Goal: Task Accomplishment & Management: Use online tool/utility

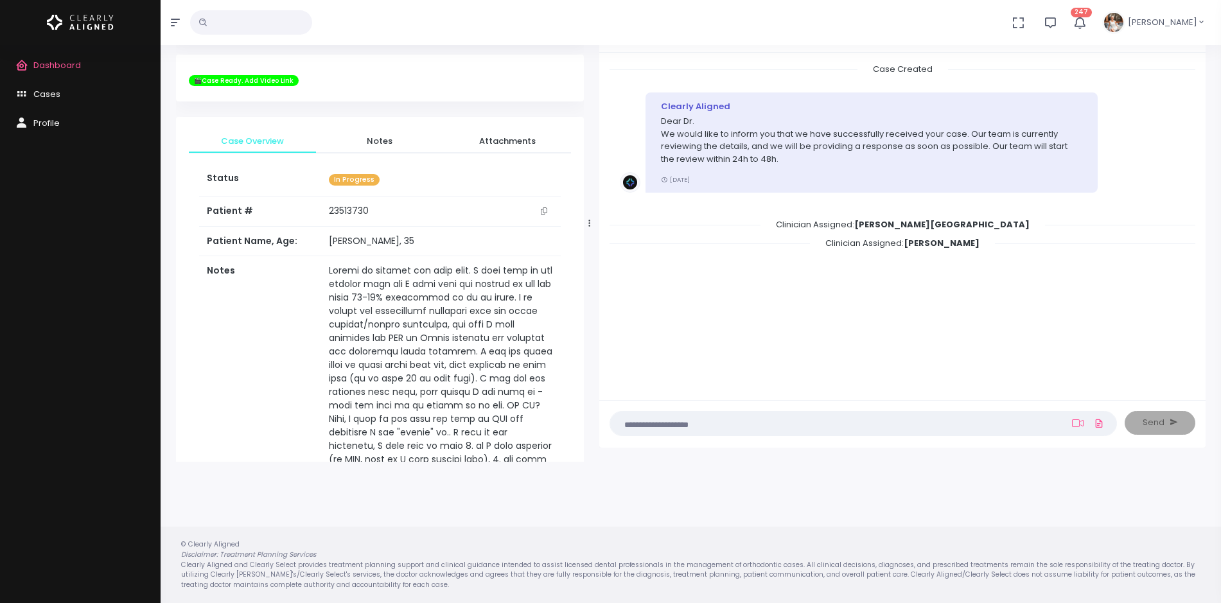
scroll to position [805, 0]
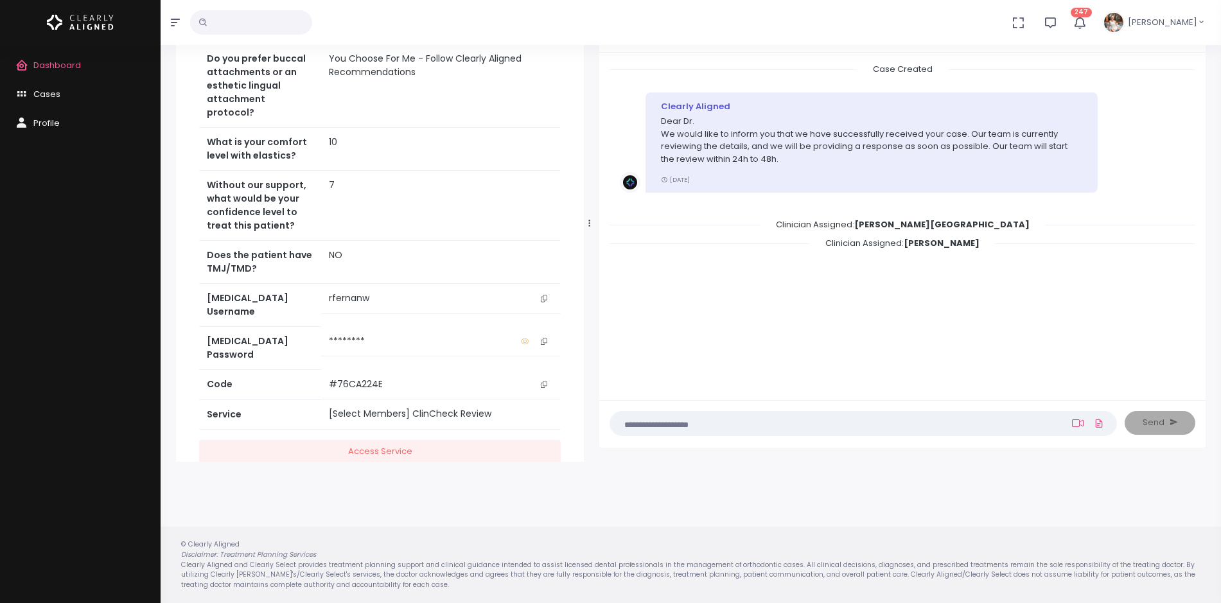
click at [1079, 424] on icon at bounding box center [1078, 423] width 12 height 8
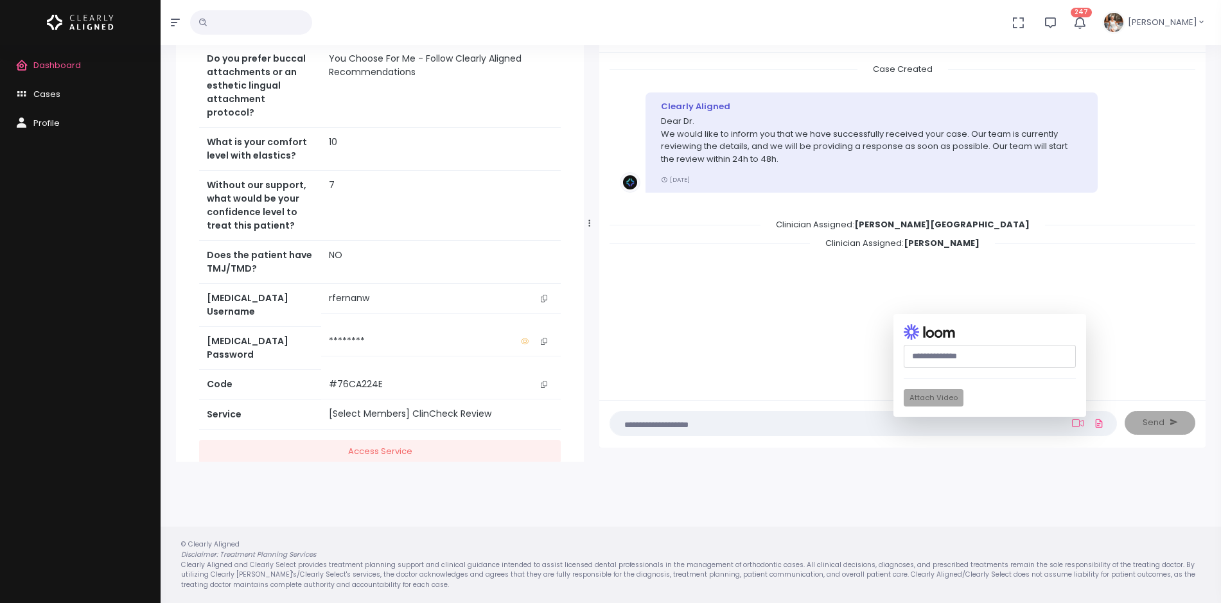
click at [1007, 362] on input "text" at bounding box center [990, 357] width 172 height 24
paste input "**********"
type input "**********"
click at [940, 396] on button "Attach Video" at bounding box center [934, 397] width 60 height 17
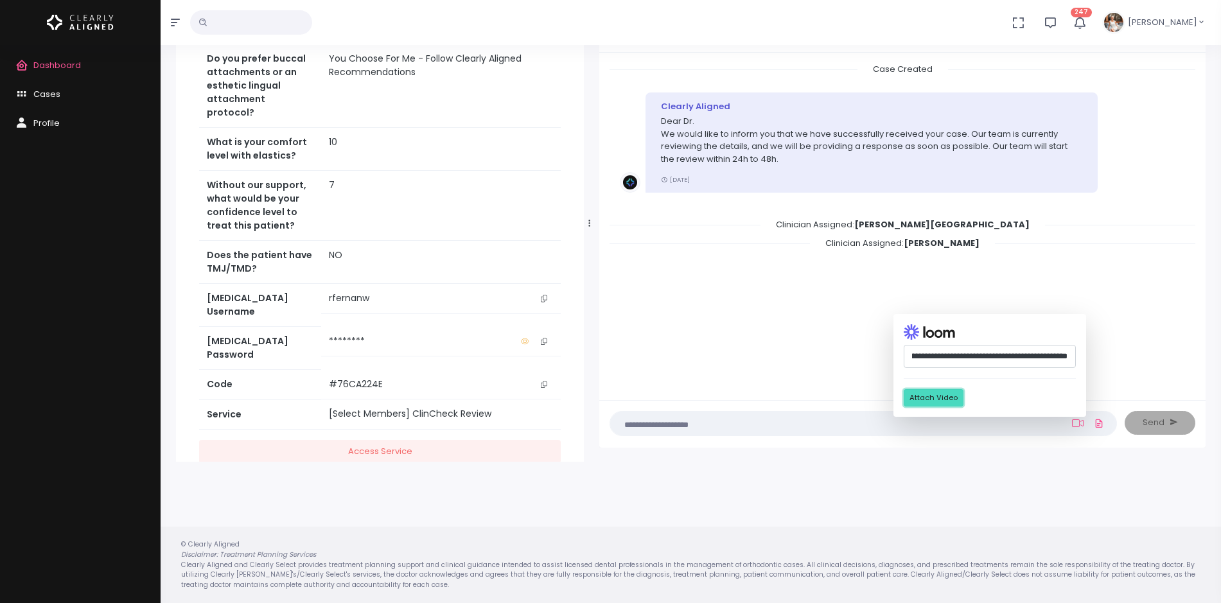
scroll to position [0, 0]
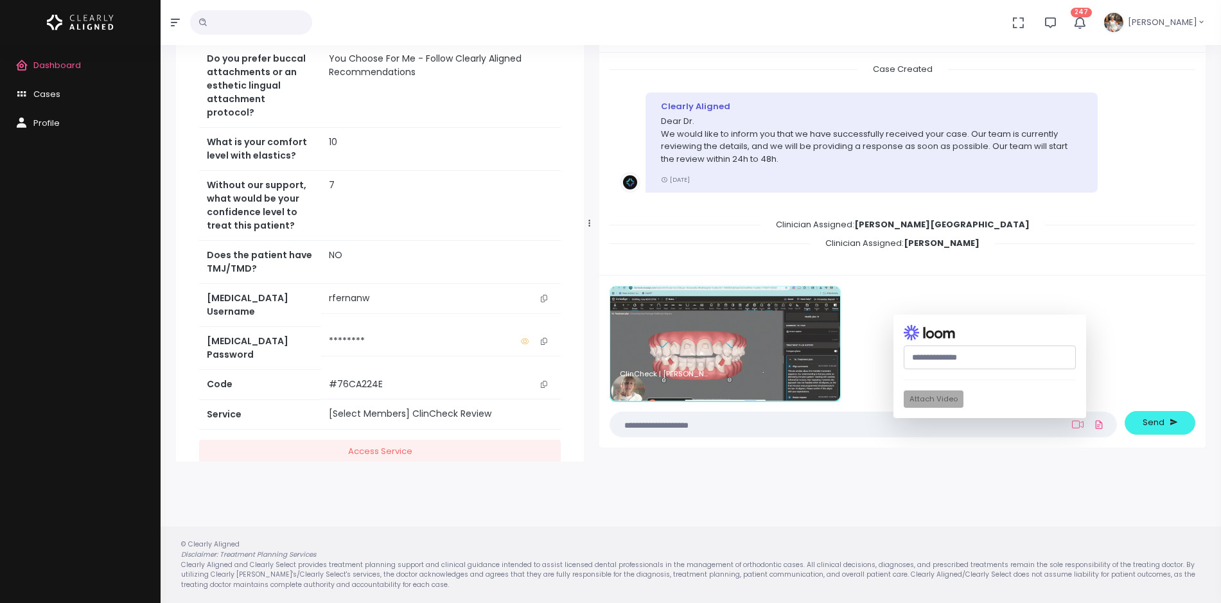
click at [799, 423] on textarea at bounding box center [838, 425] width 441 height 14
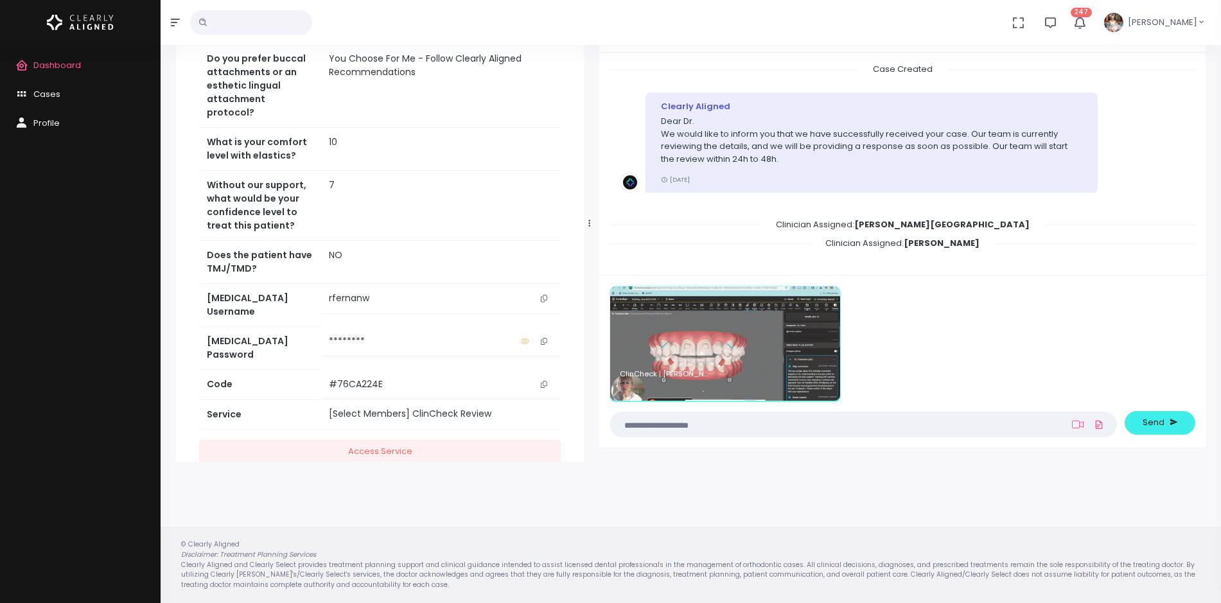
click at [799, 423] on textarea at bounding box center [838, 425] width 441 height 14
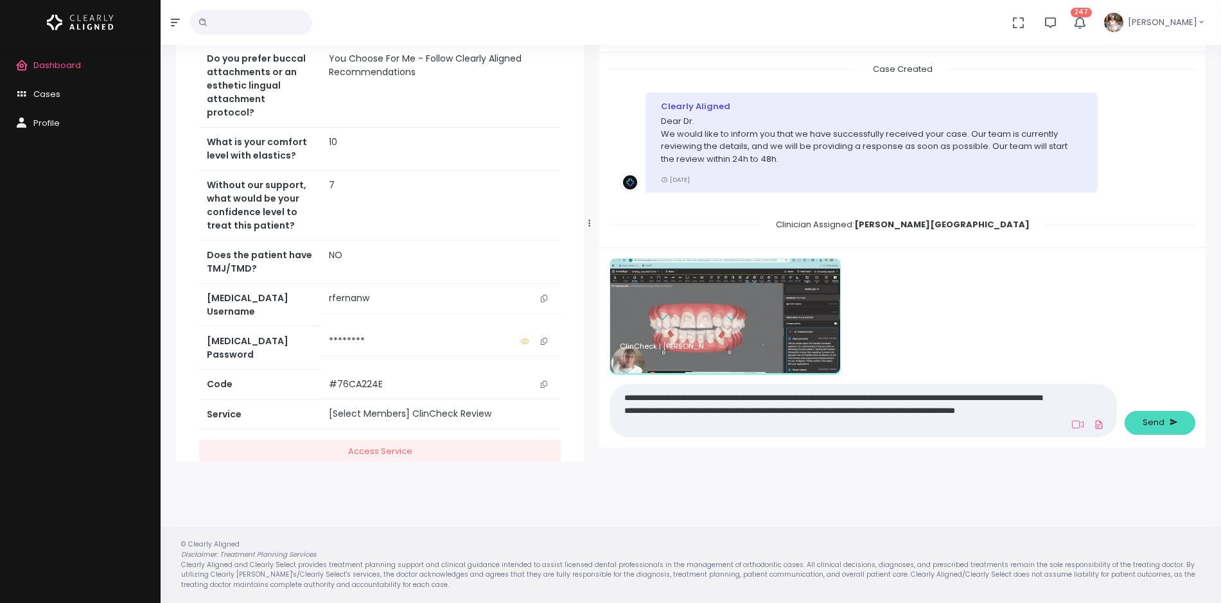
type textarea "**********"
click at [1154, 428] on span "Send" at bounding box center [1154, 422] width 22 height 13
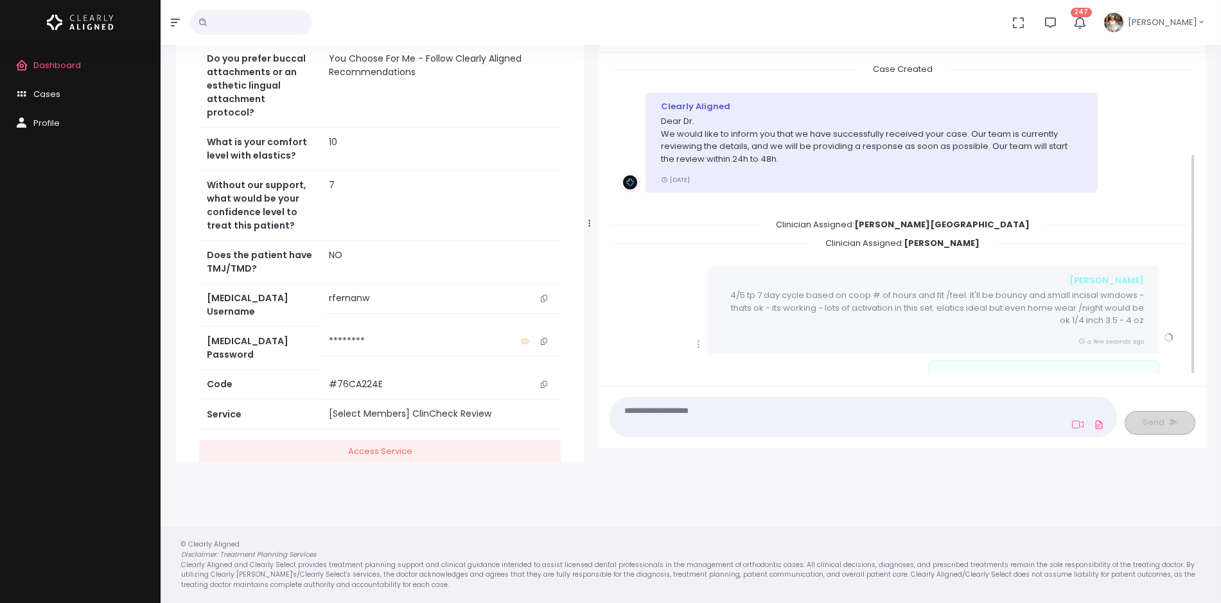
scroll to position [127, 0]
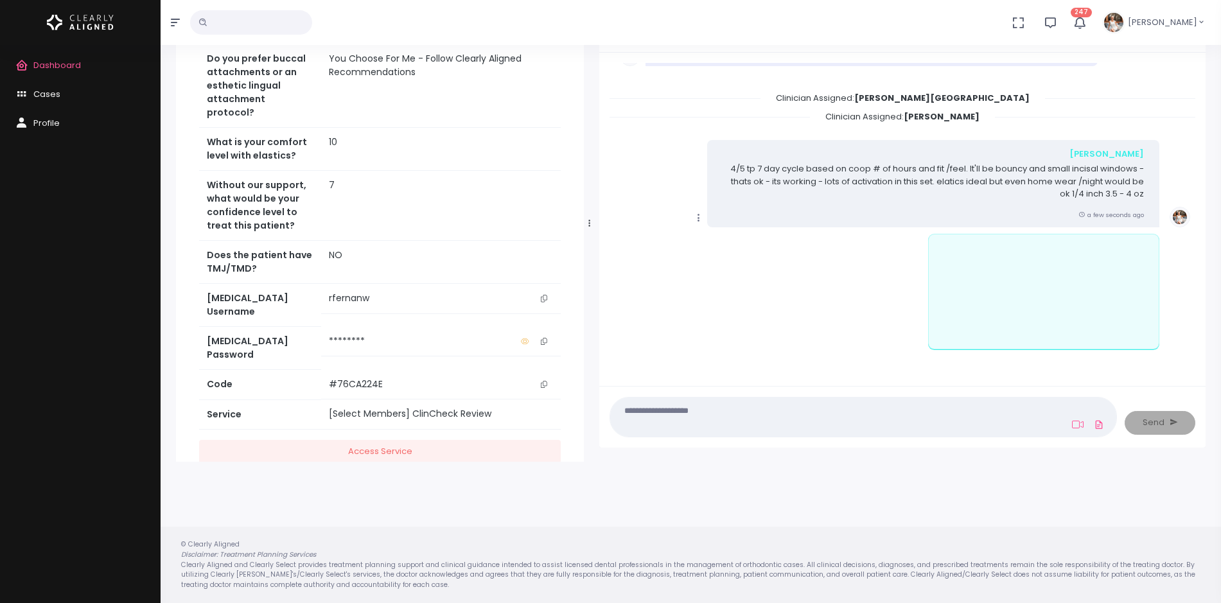
click at [701, 212] on icon "scrollable content" at bounding box center [699, 218] width 12 height 12
click at [751, 242] on link "Mark as Video Review" at bounding box center [758, 243] width 134 height 20
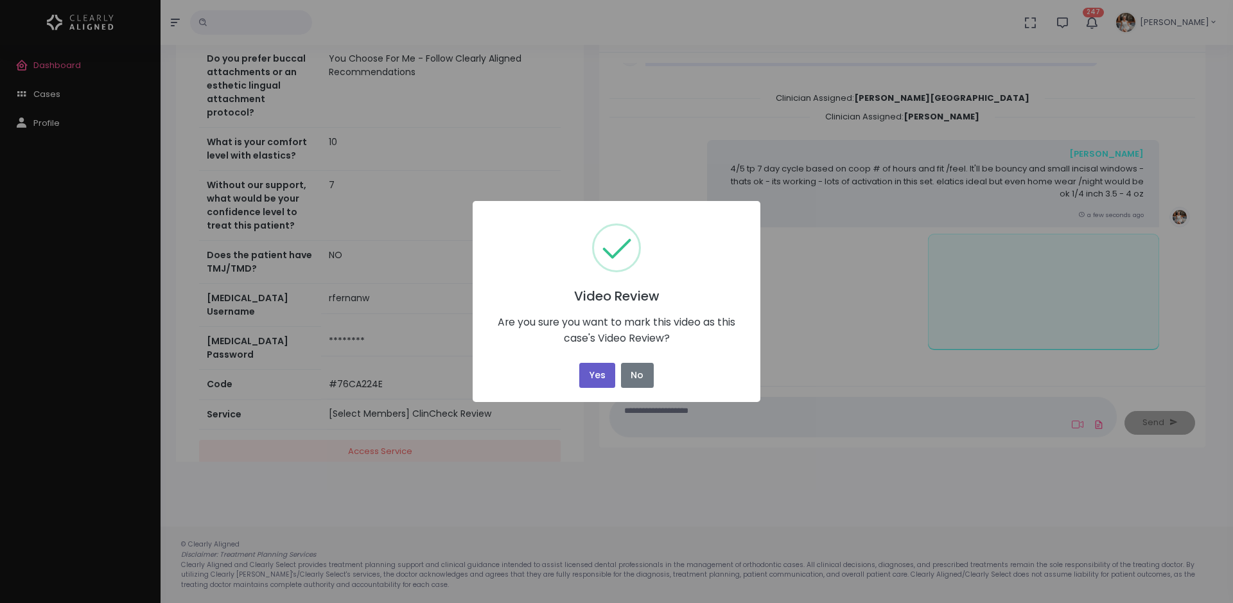
click at [592, 382] on button "Yes" at bounding box center [597, 375] width 36 height 25
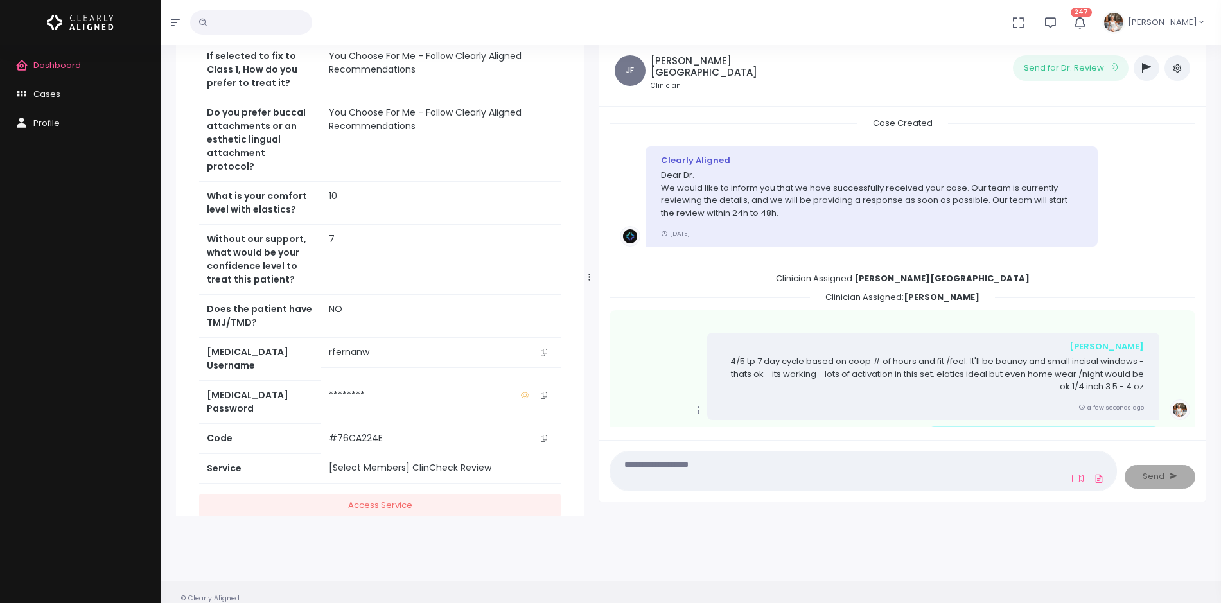
scroll to position [0, 0]
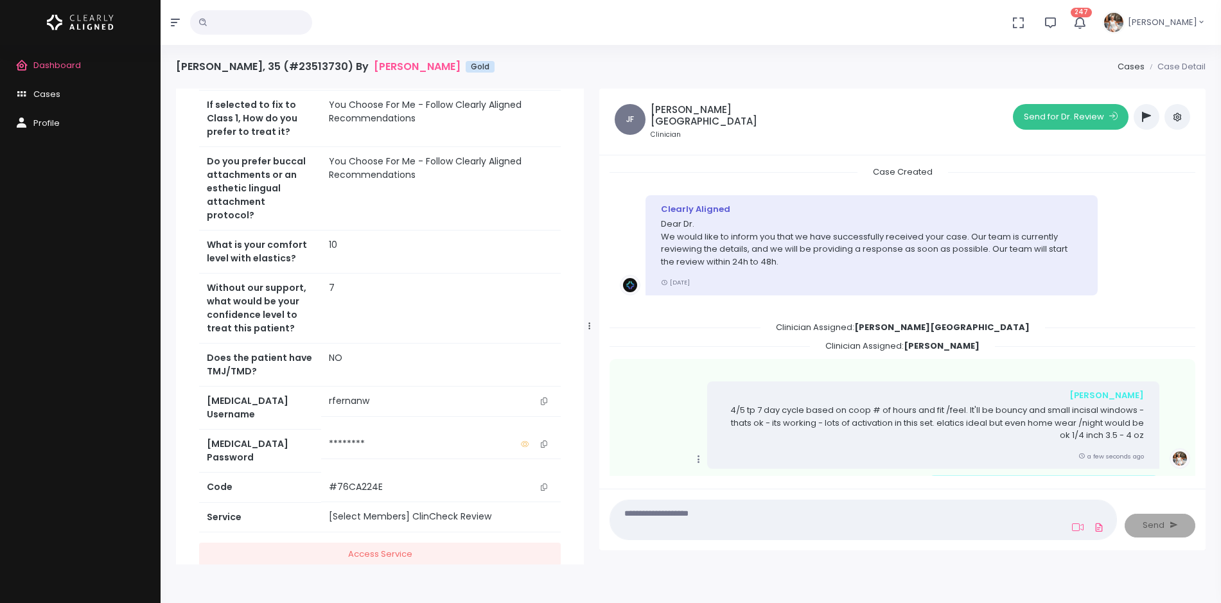
click at [1055, 112] on button "Send for Dr. Review" at bounding box center [1071, 117] width 116 height 26
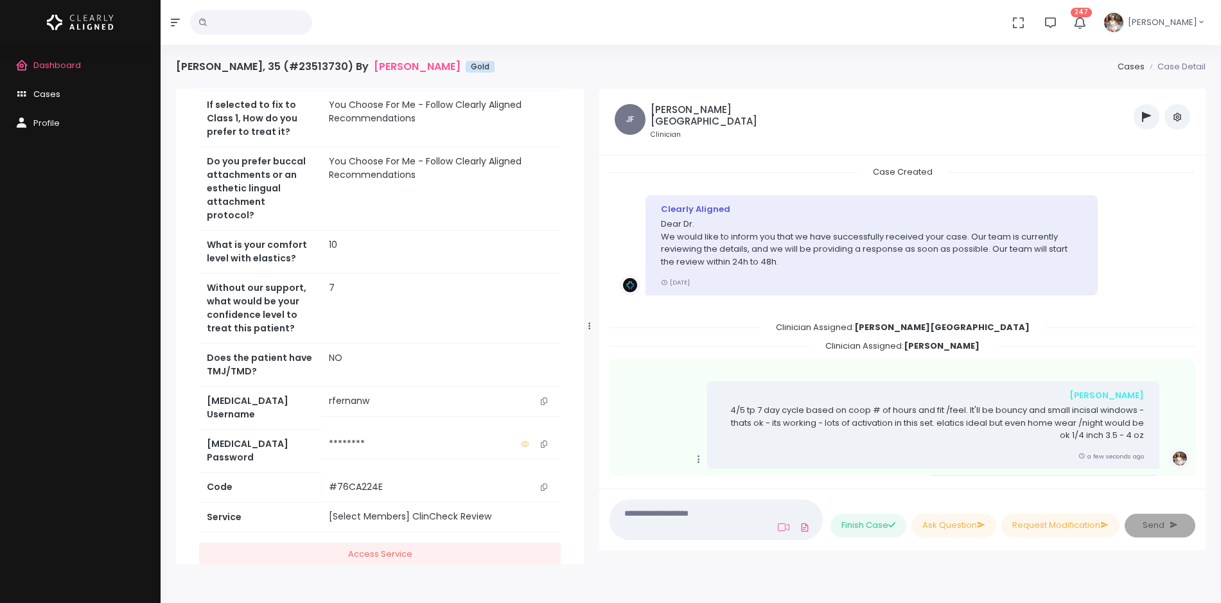
scroll to position [383, 0]
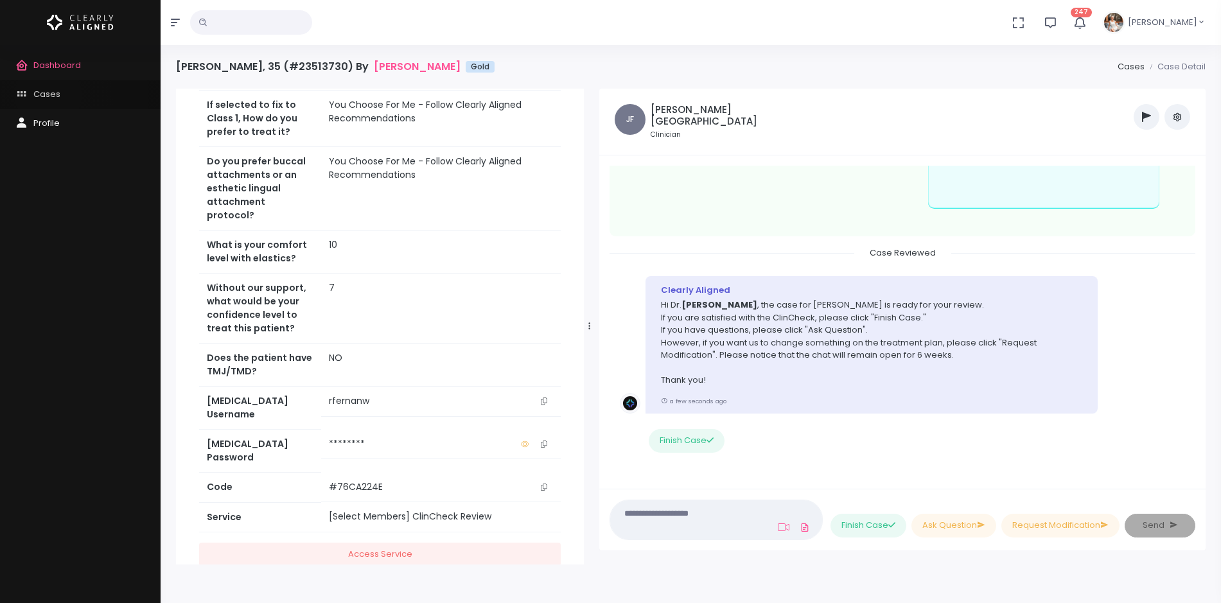
click at [48, 95] on span "Cases" at bounding box center [46, 94] width 27 height 12
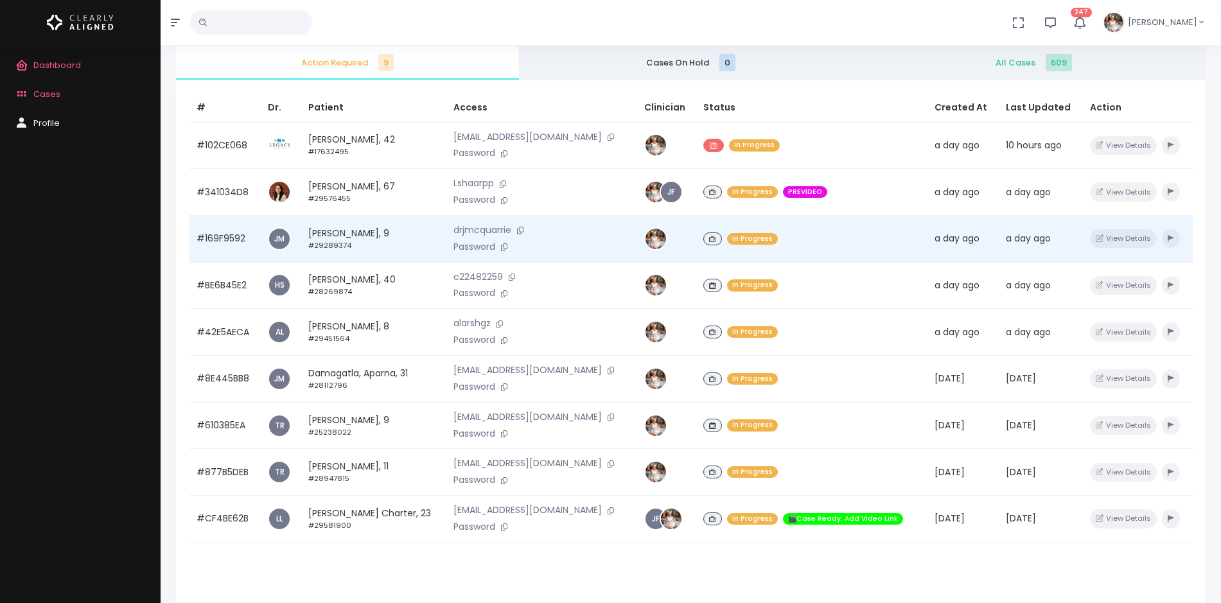
scroll to position [161, 0]
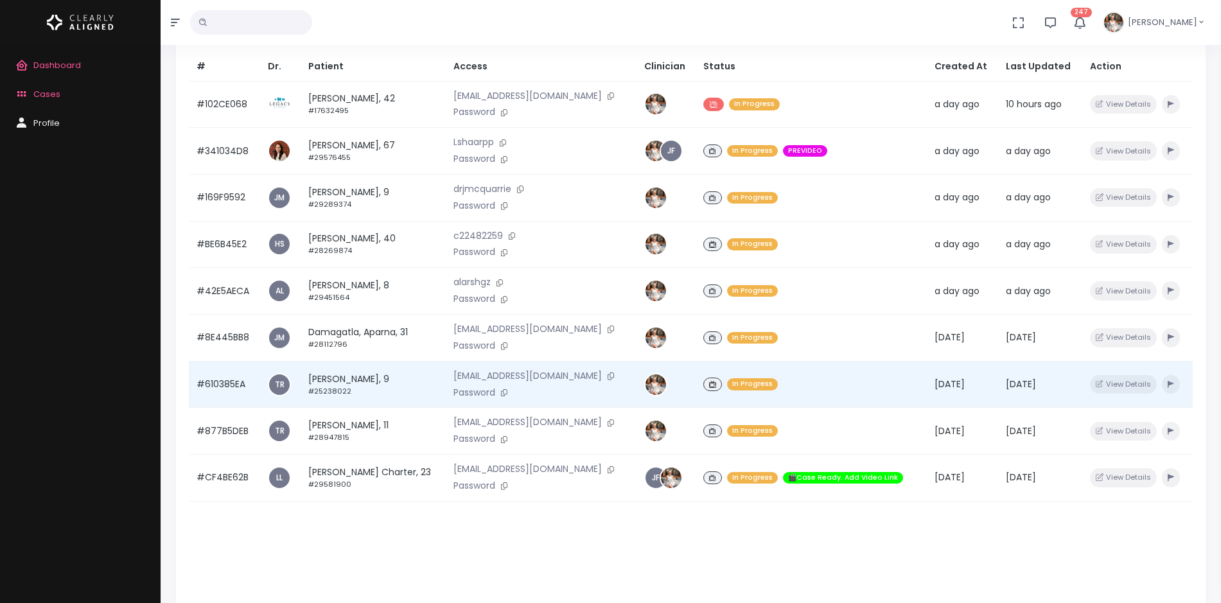
click at [224, 380] on td "#610385EA" at bounding box center [224, 384] width 71 height 47
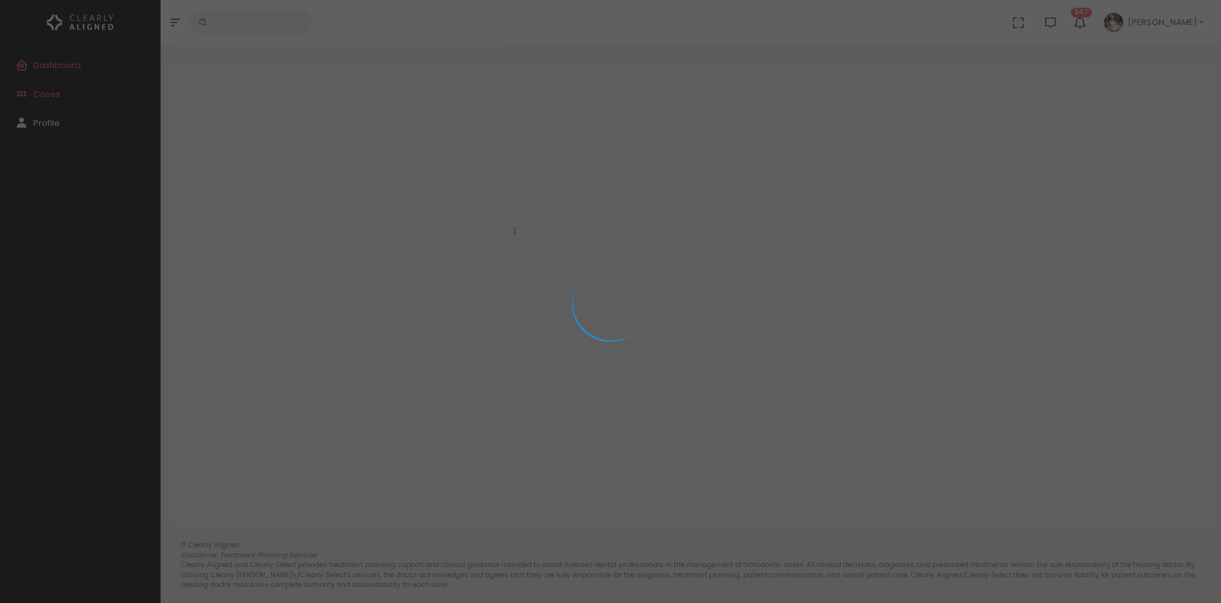
scroll to position [103, 0]
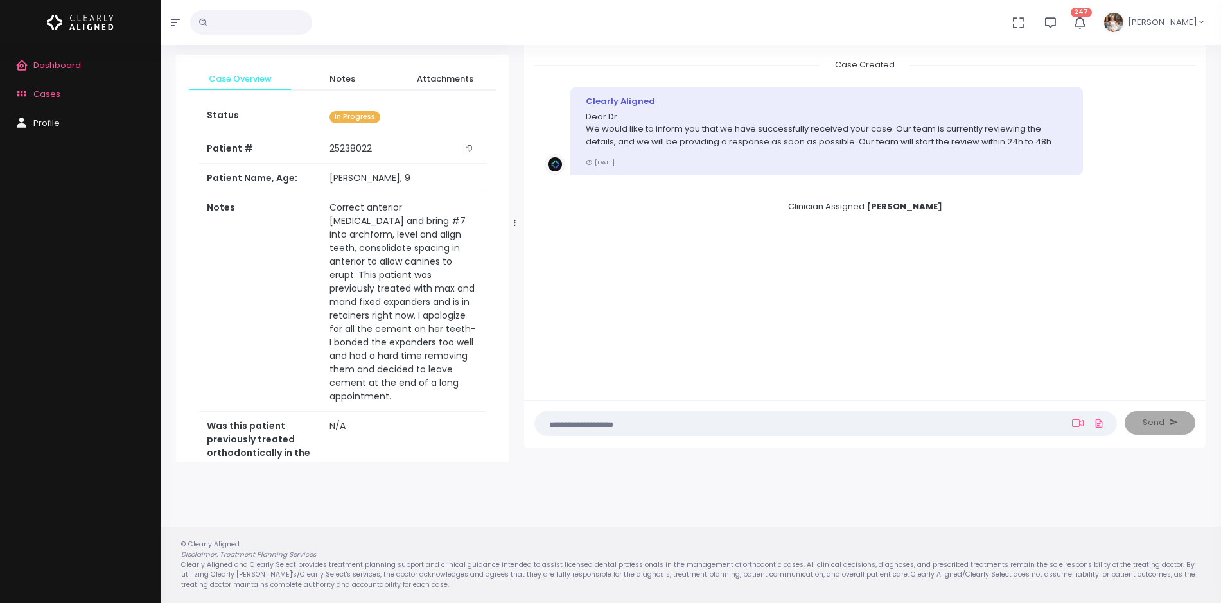
click at [592, 205] on div "Clinician Assigned: [PERSON_NAME]" at bounding box center [864, 206] width 661 height 13
